Goal: Find specific page/section: Find specific page/section

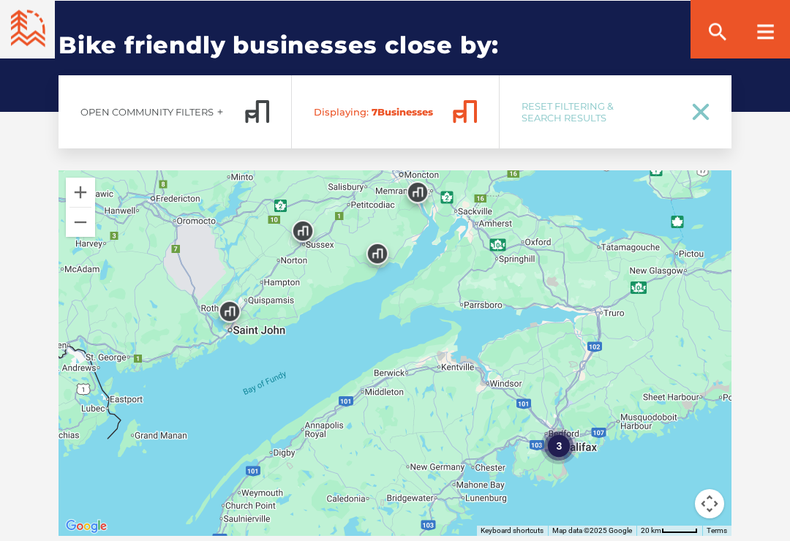
scroll to position [2303, 0]
click at [561, 428] on div "3" at bounding box center [559, 446] width 37 height 37
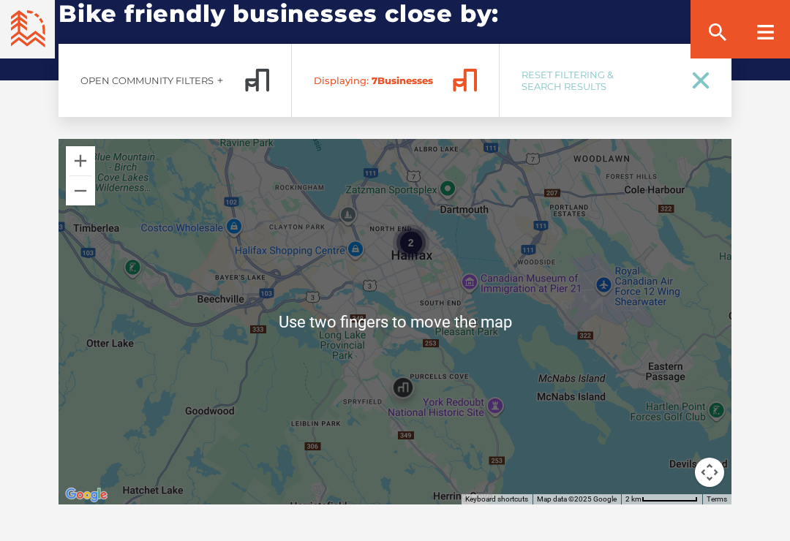
scroll to position [2339, 0]
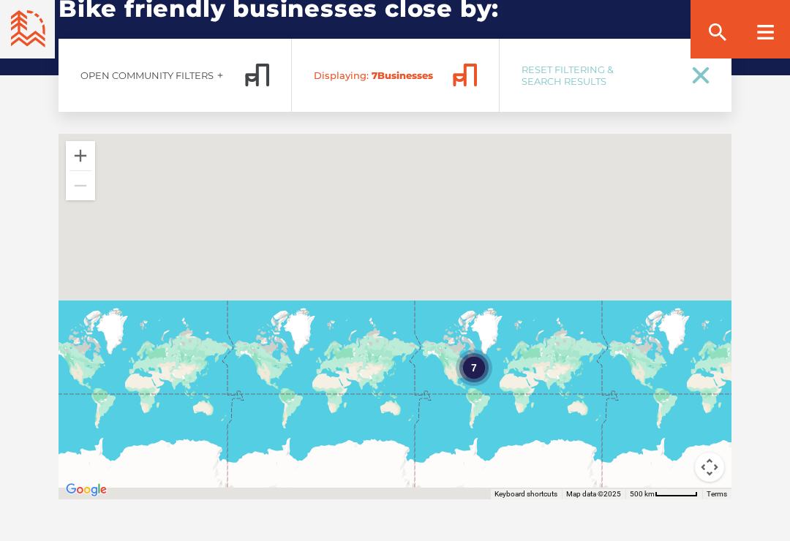
click at [471, 350] on div "7" at bounding box center [474, 368] width 37 height 37
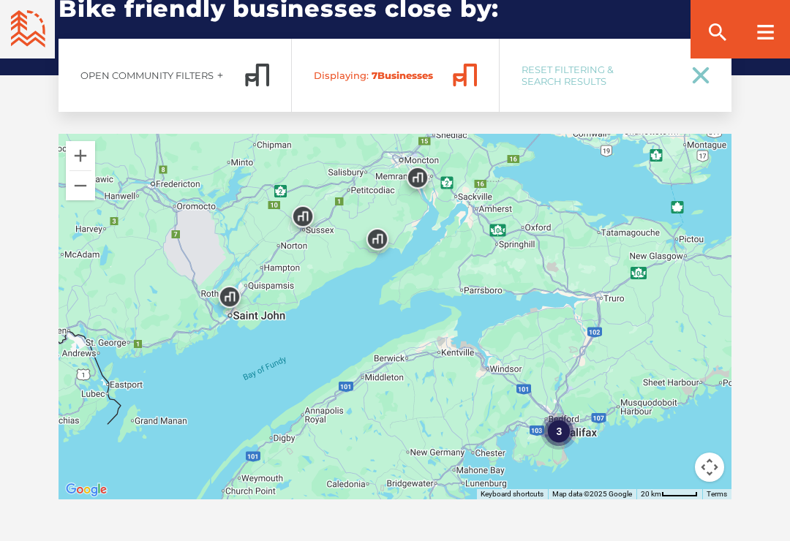
click at [561, 413] on div "3" at bounding box center [559, 431] width 37 height 37
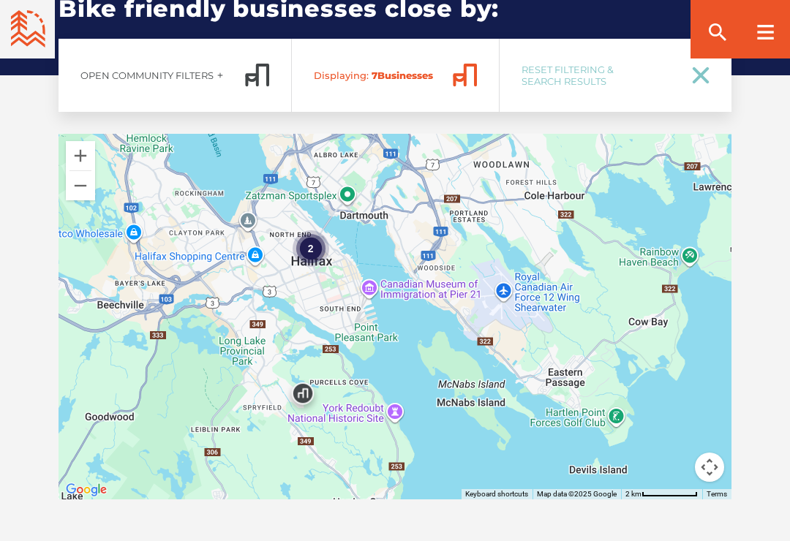
click at [313, 230] on div "2" at bounding box center [311, 248] width 37 height 37
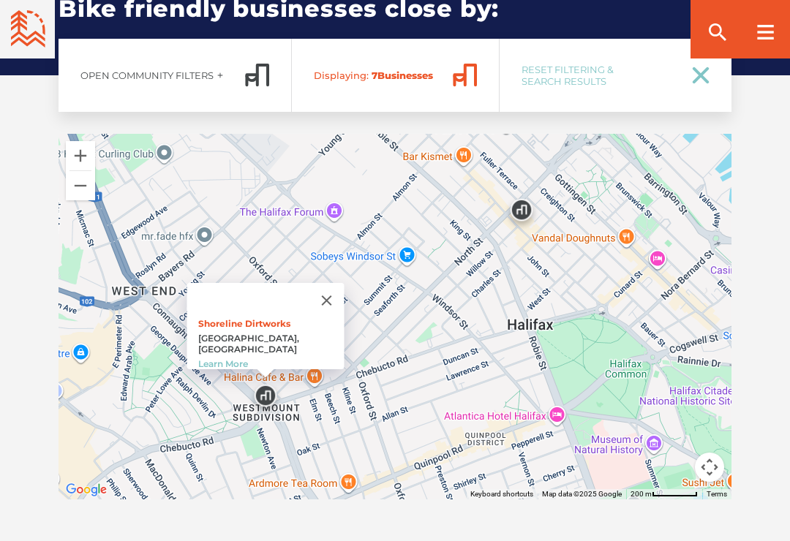
click at [313, 287] on button "Close" at bounding box center [327, 300] width 35 height 35
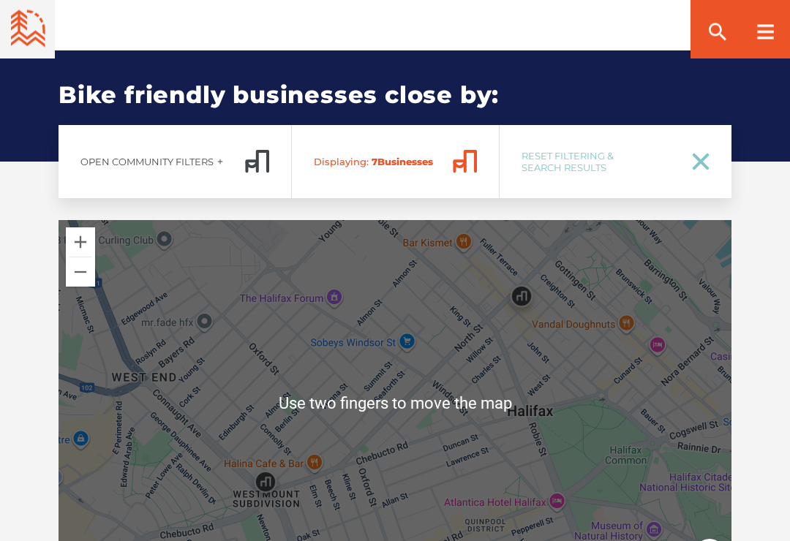
scroll to position [2256, 0]
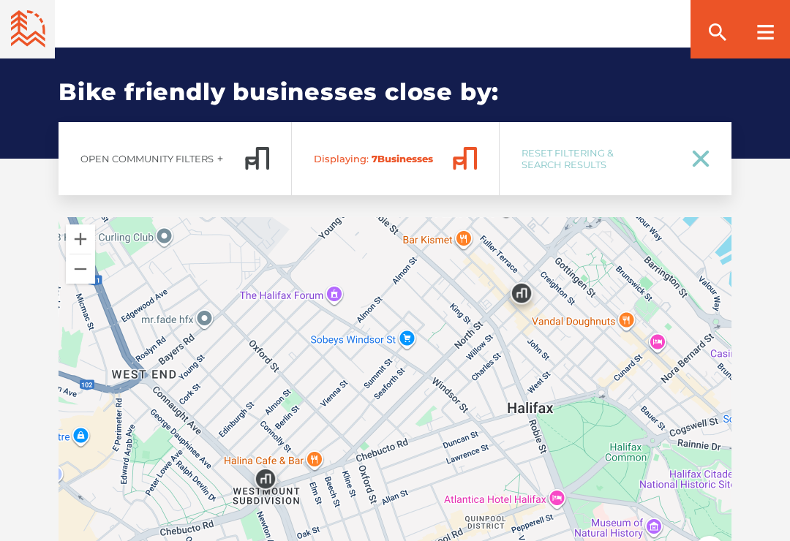
click at [705, 152] on icon at bounding box center [700, 158] width 13 height 13
checkbox input "true"
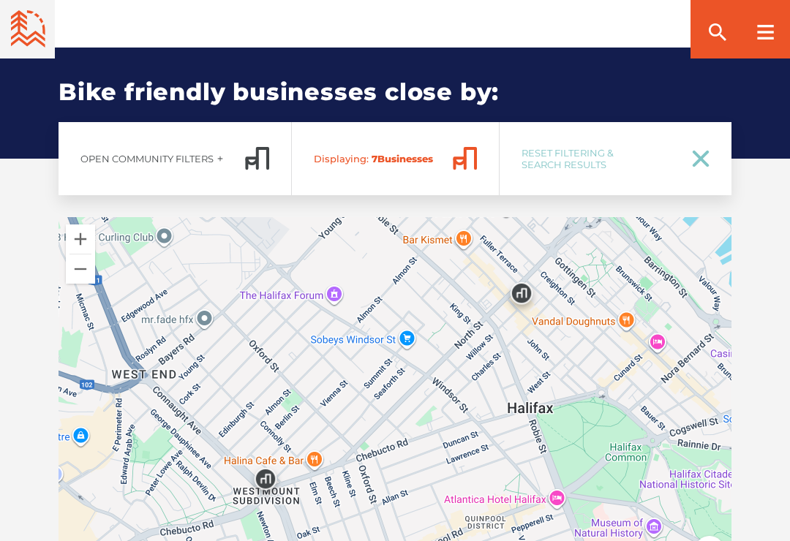
checkbox input "true"
